Goal: Task Accomplishment & Management: Use online tool/utility

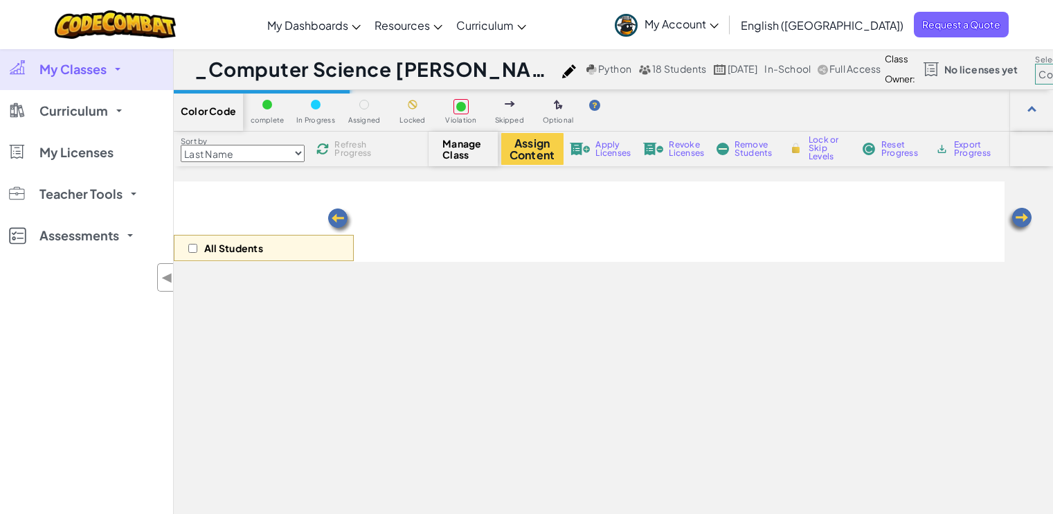
select select "5632661322961295f9428638"
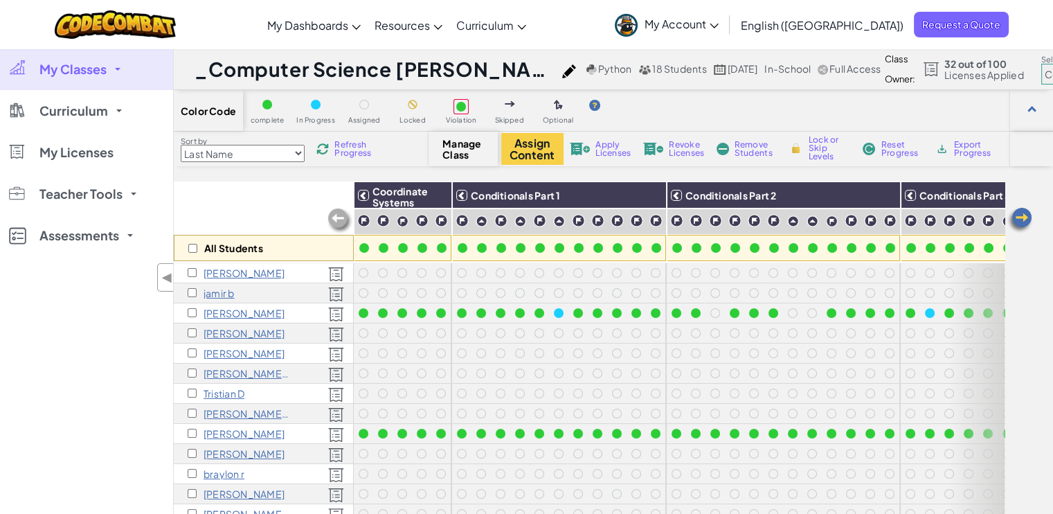
click at [719, 21] on span "My Account" at bounding box center [682, 24] width 74 height 15
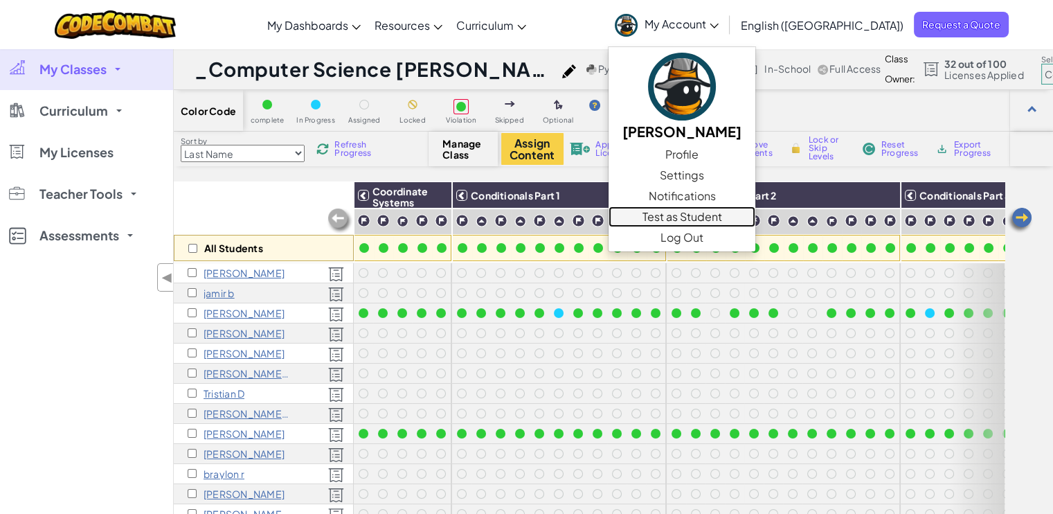
click at [726, 217] on link "Test as Student" at bounding box center [682, 216] width 147 height 21
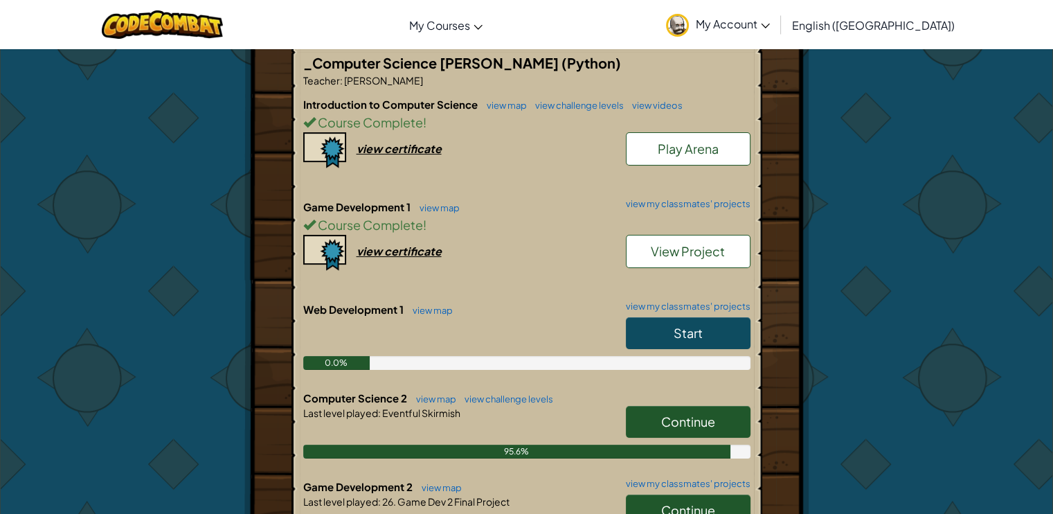
scroll to position [346, 0]
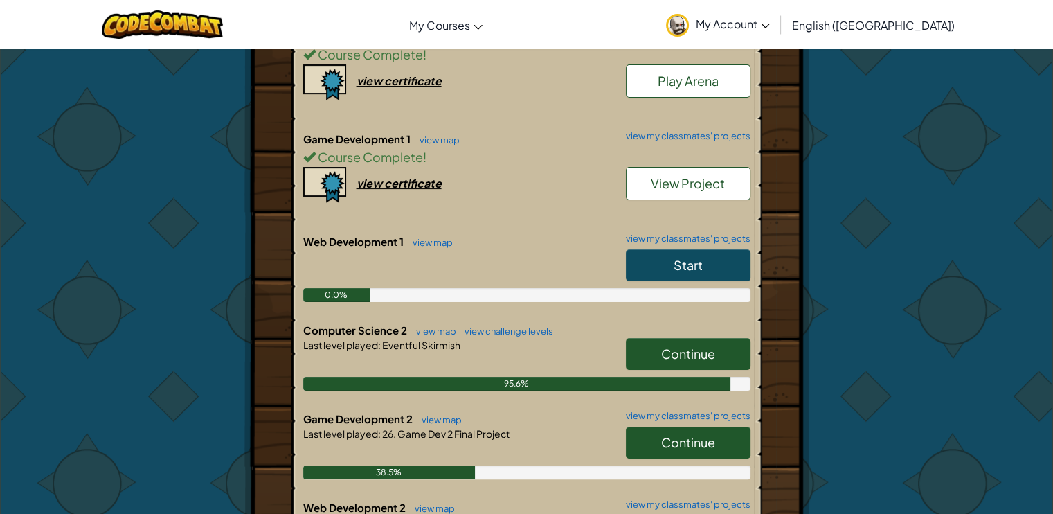
click at [663, 354] on span "Continue" at bounding box center [688, 354] width 54 height 16
